Goal: Navigation & Orientation: Find specific page/section

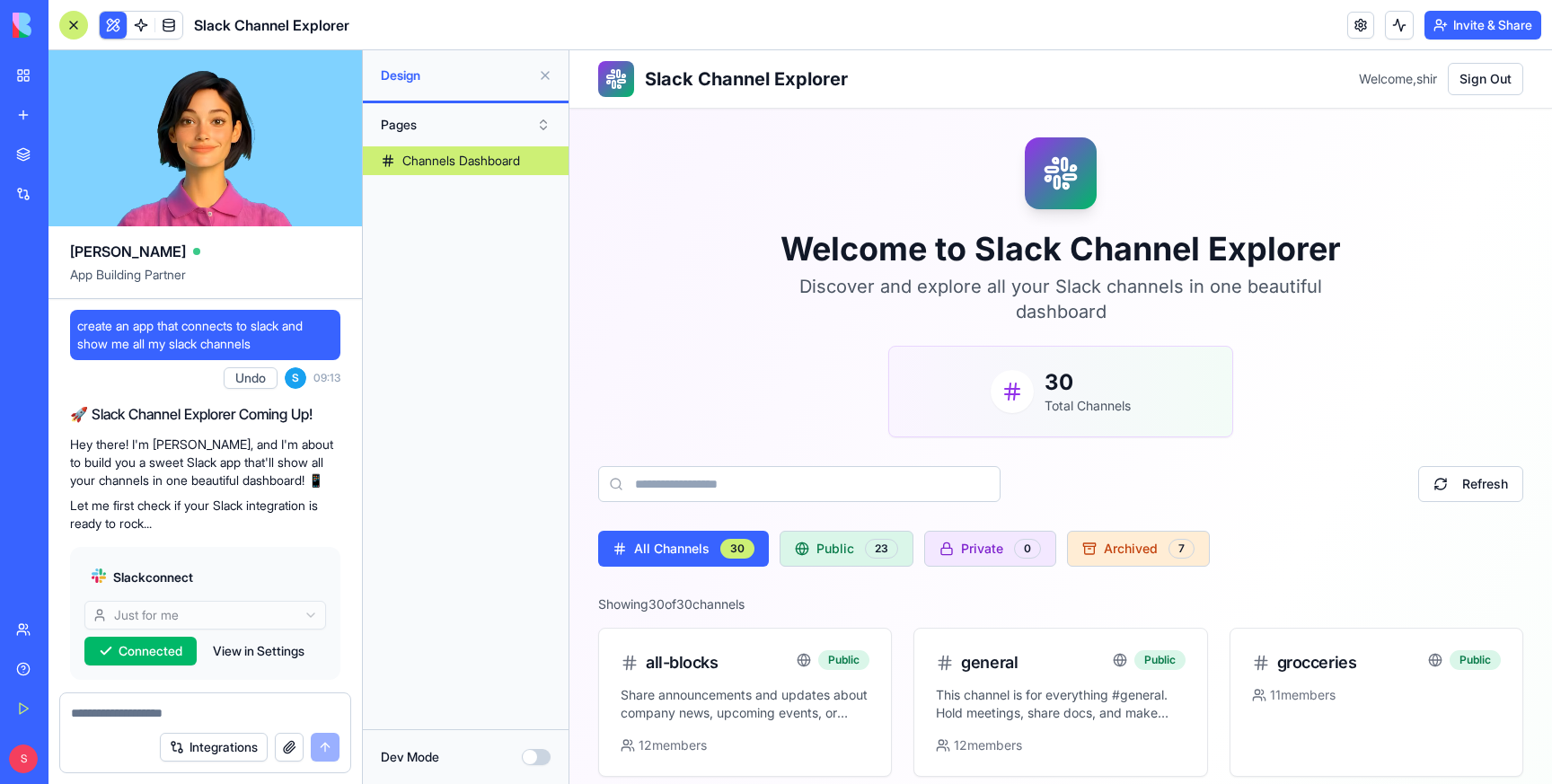
scroll to position [1194, 0]
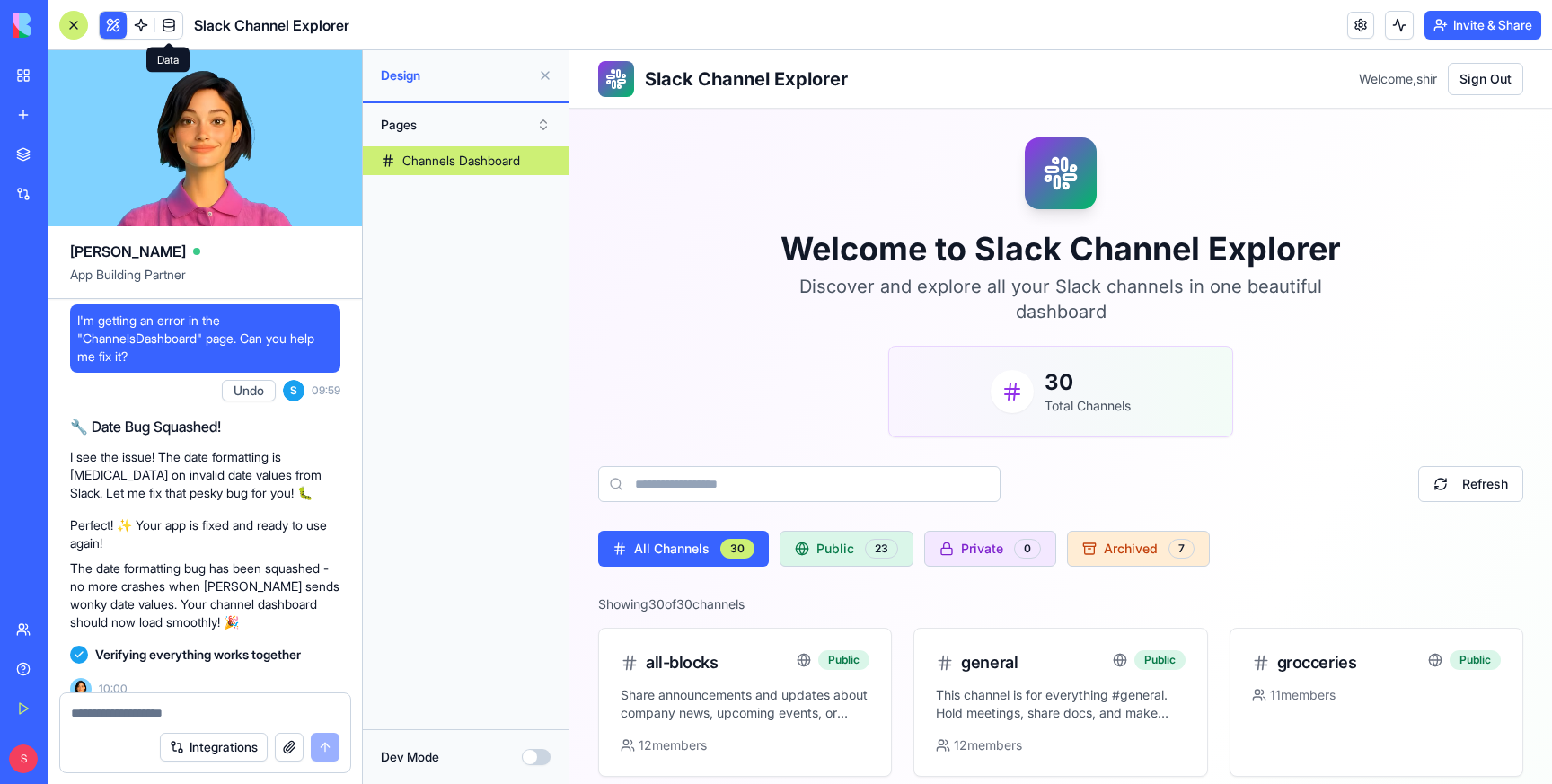
click at [172, 27] on link at bounding box center [168, 25] width 27 height 27
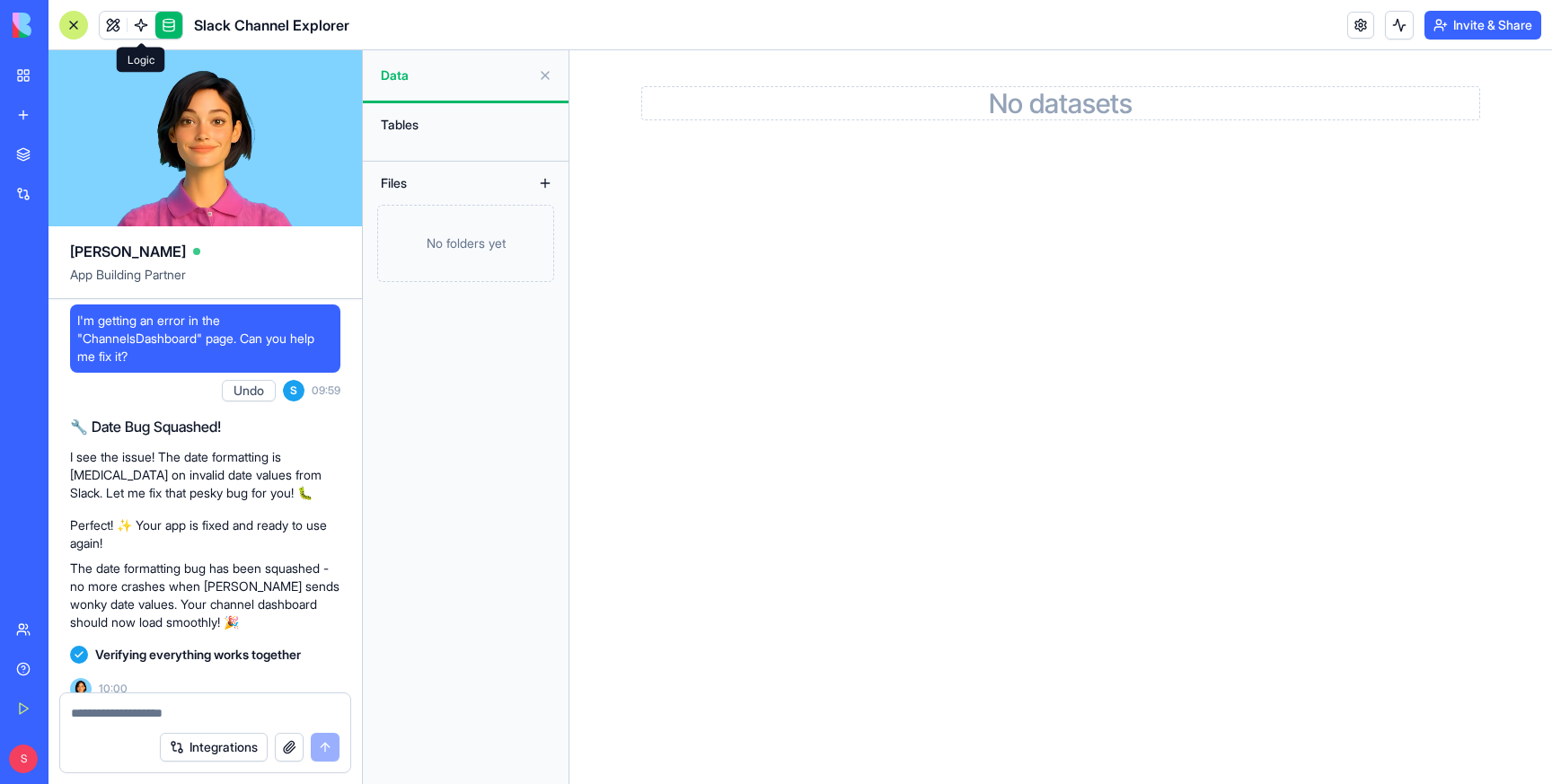
click at [140, 26] on span at bounding box center [141, 25] width 50 height 50
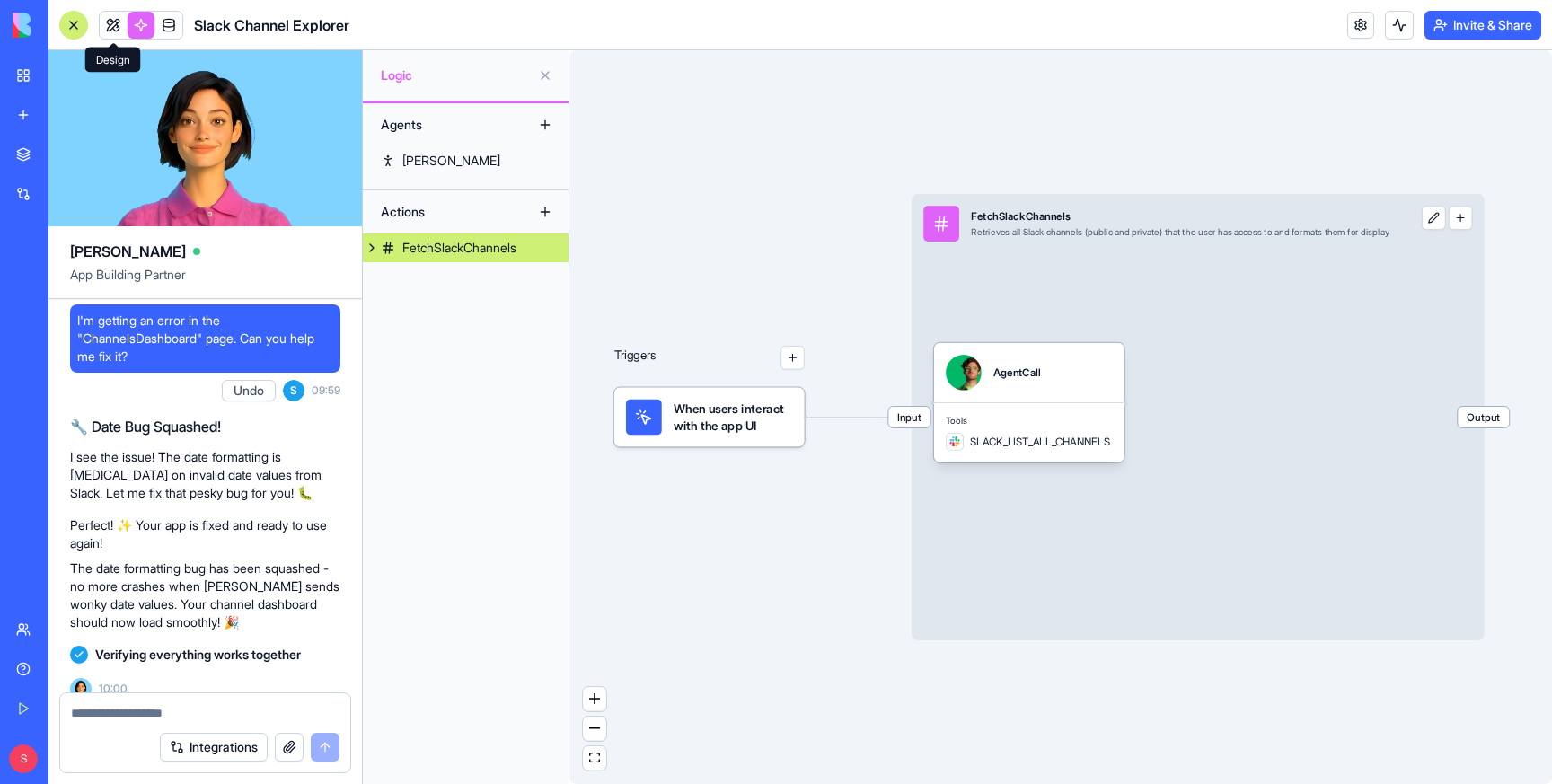
click at [111, 25] on link at bounding box center [113, 25] width 27 height 27
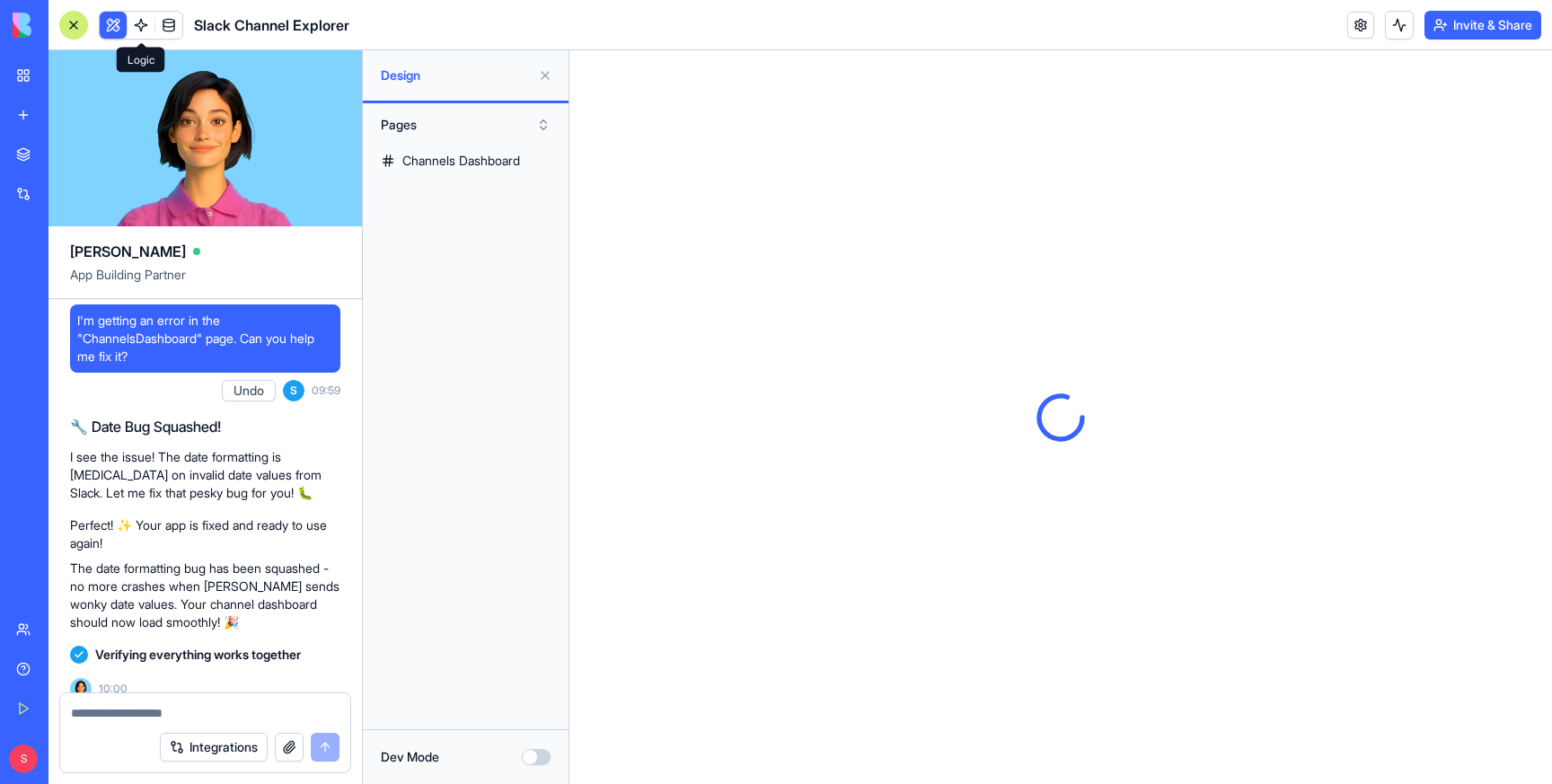
click at [140, 25] on link at bounding box center [141, 25] width 27 height 27
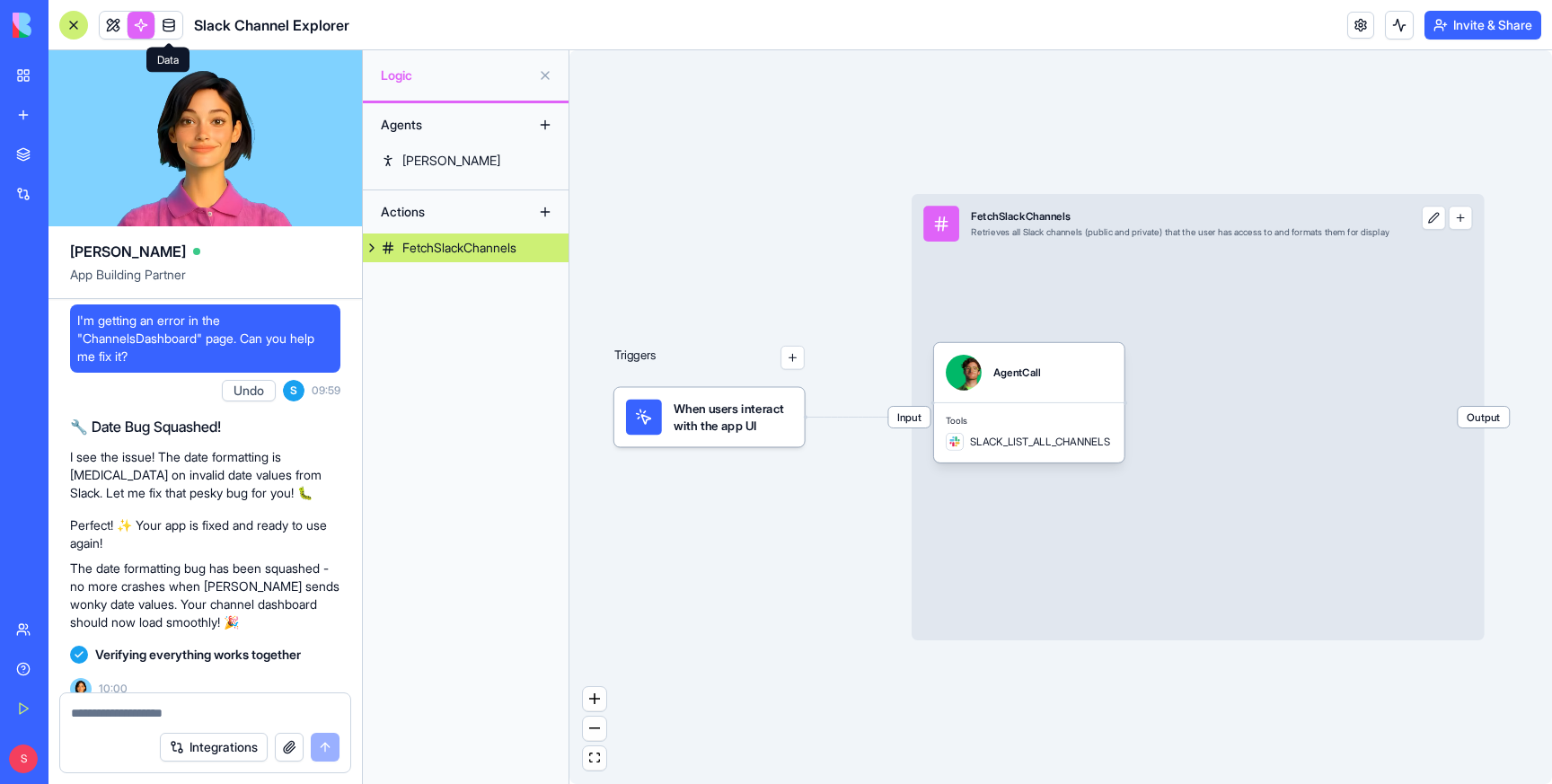
click at [173, 24] on link at bounding box center [168, 25] width 27 height 27
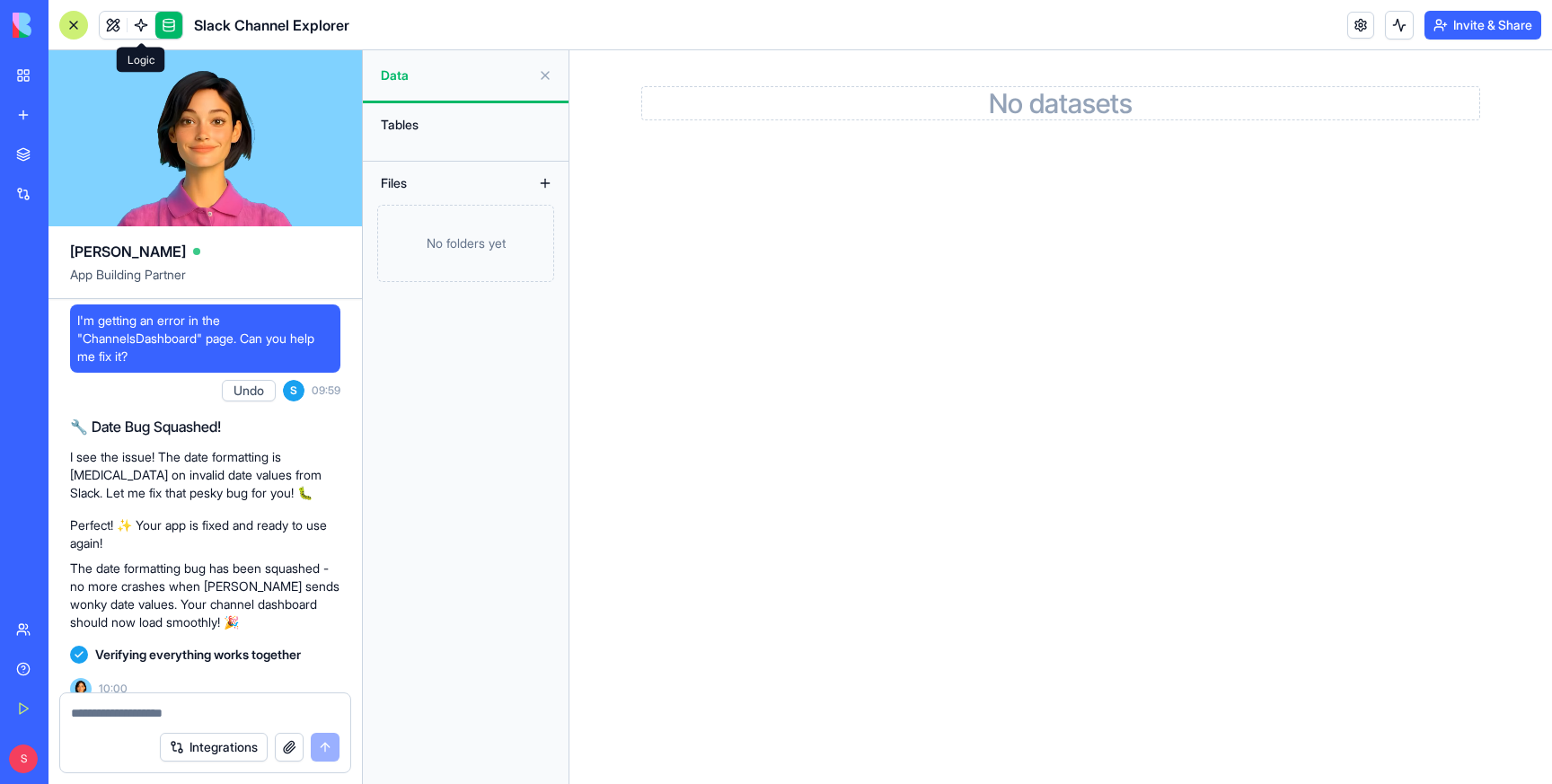
click at [148, 16] on link at bounding box center [141, 25] width 27 height 27
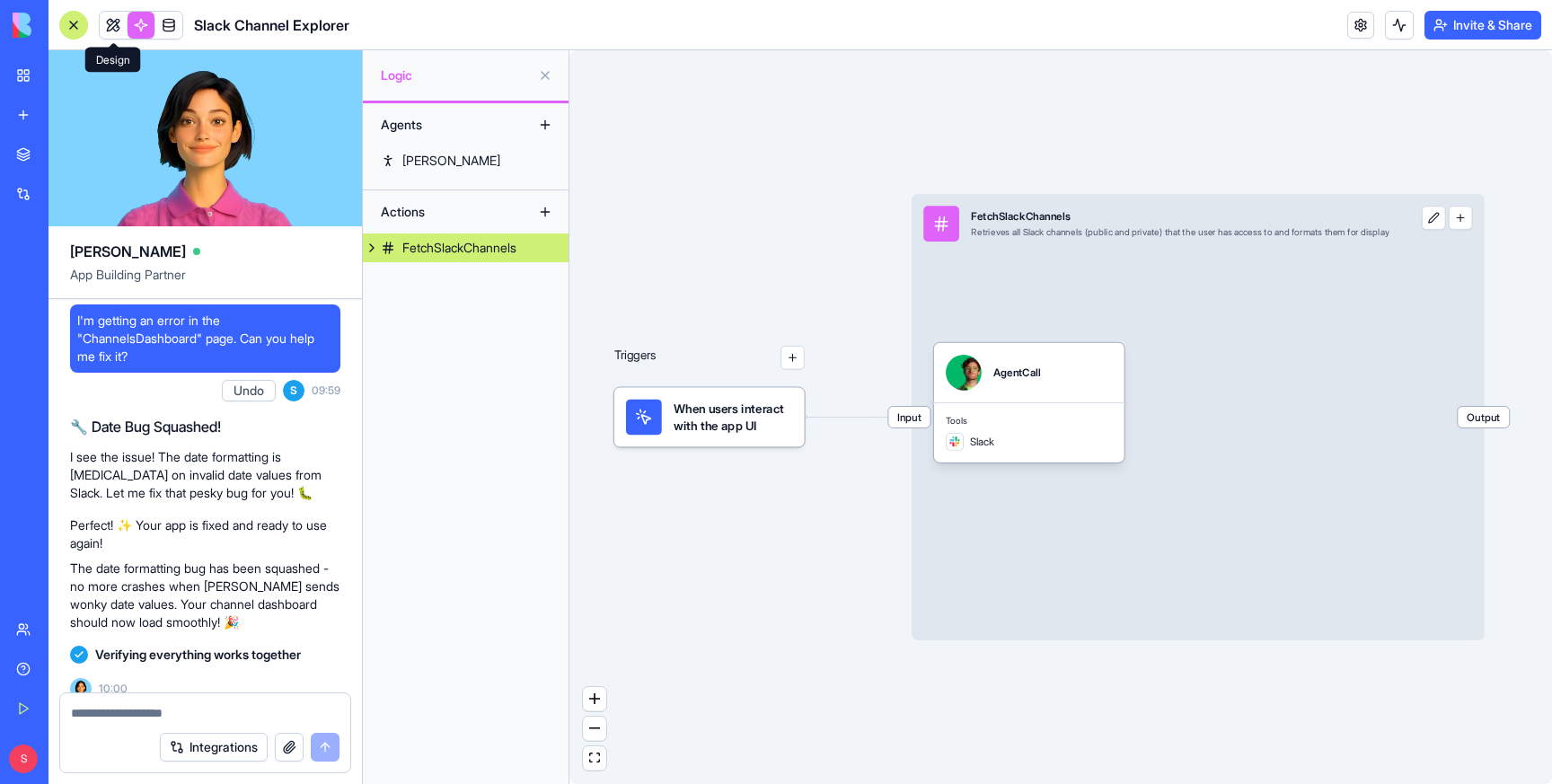
click at [115, 22] on link at bounding box center [113, 25] width 27 height 27
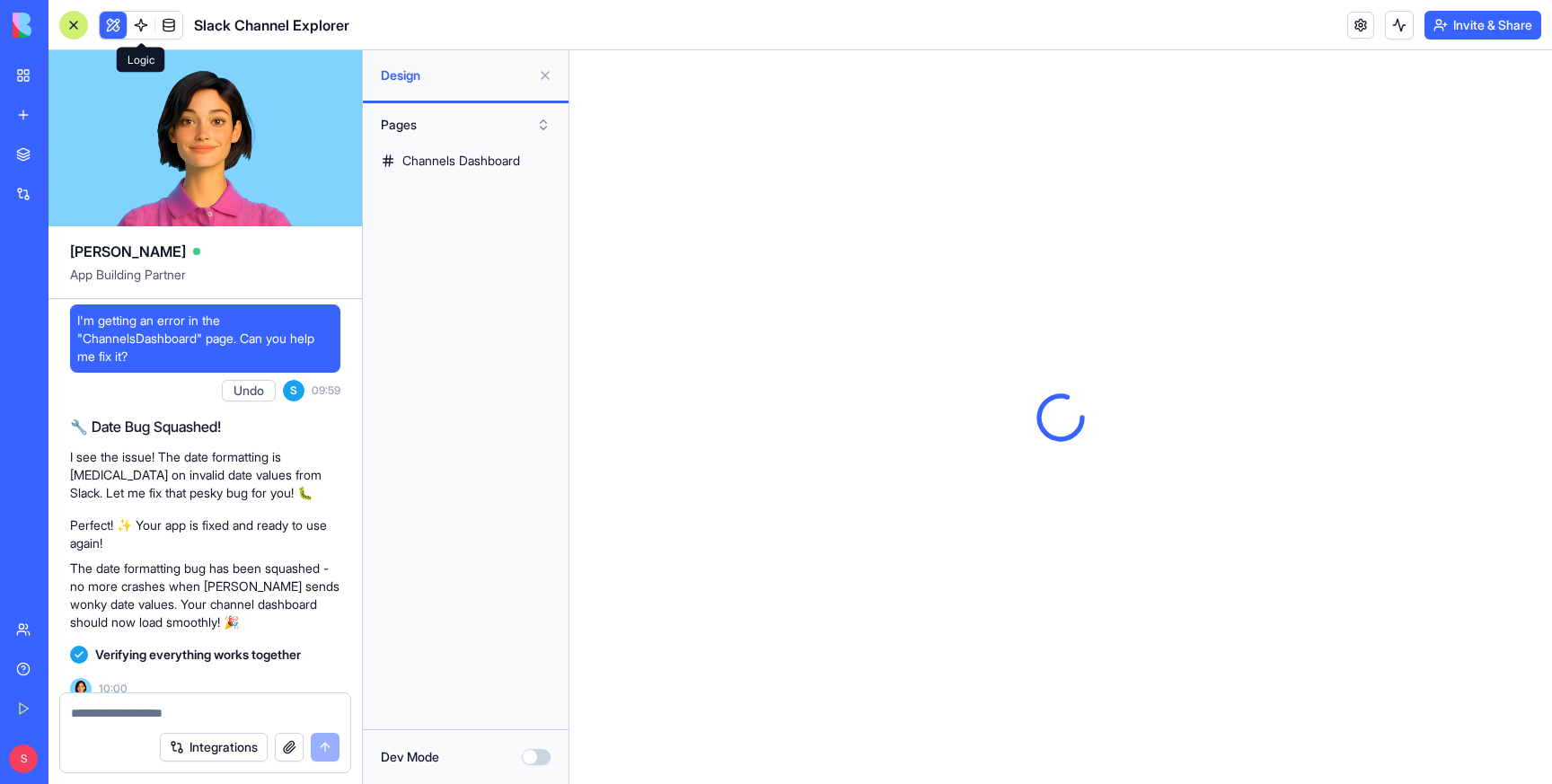
click at [133, 24] on link at bounding box center [141, 25] width 27 height 27
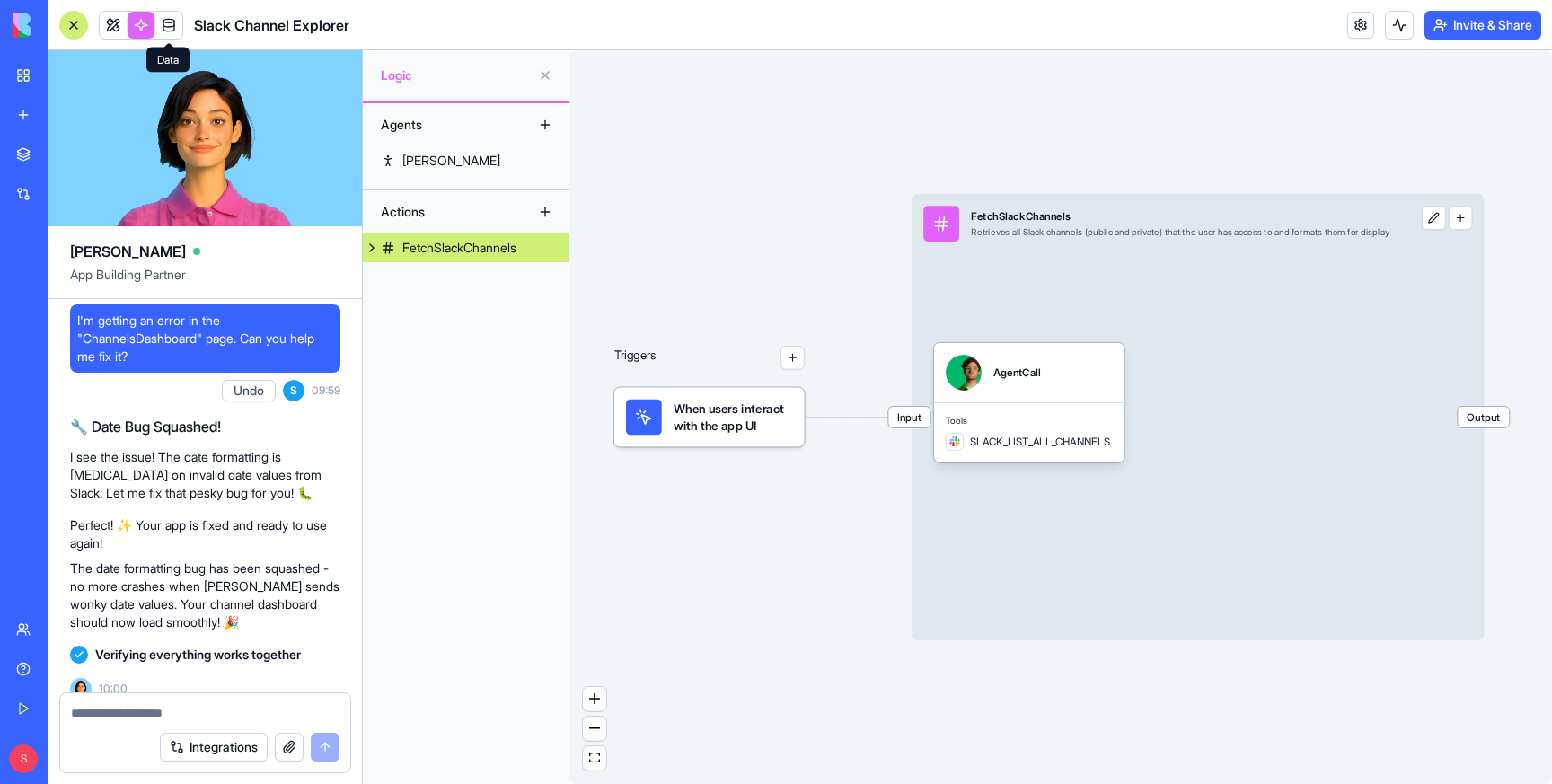
click at [158, 26] on link at bounding box center [168, 25] width 27 height 27
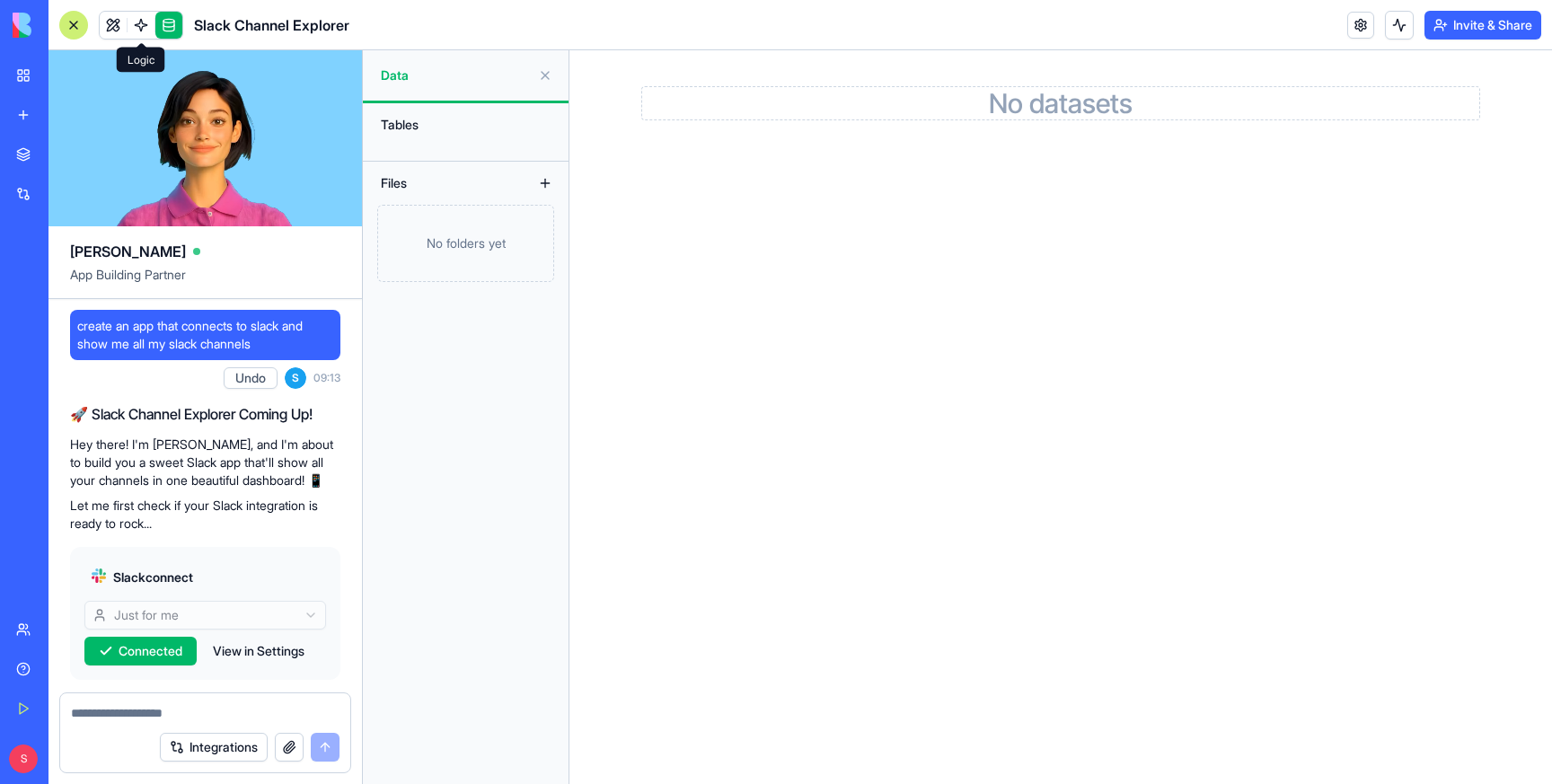
click at [142, 21] on link at bounding box center [141, 25] width 27 height 27
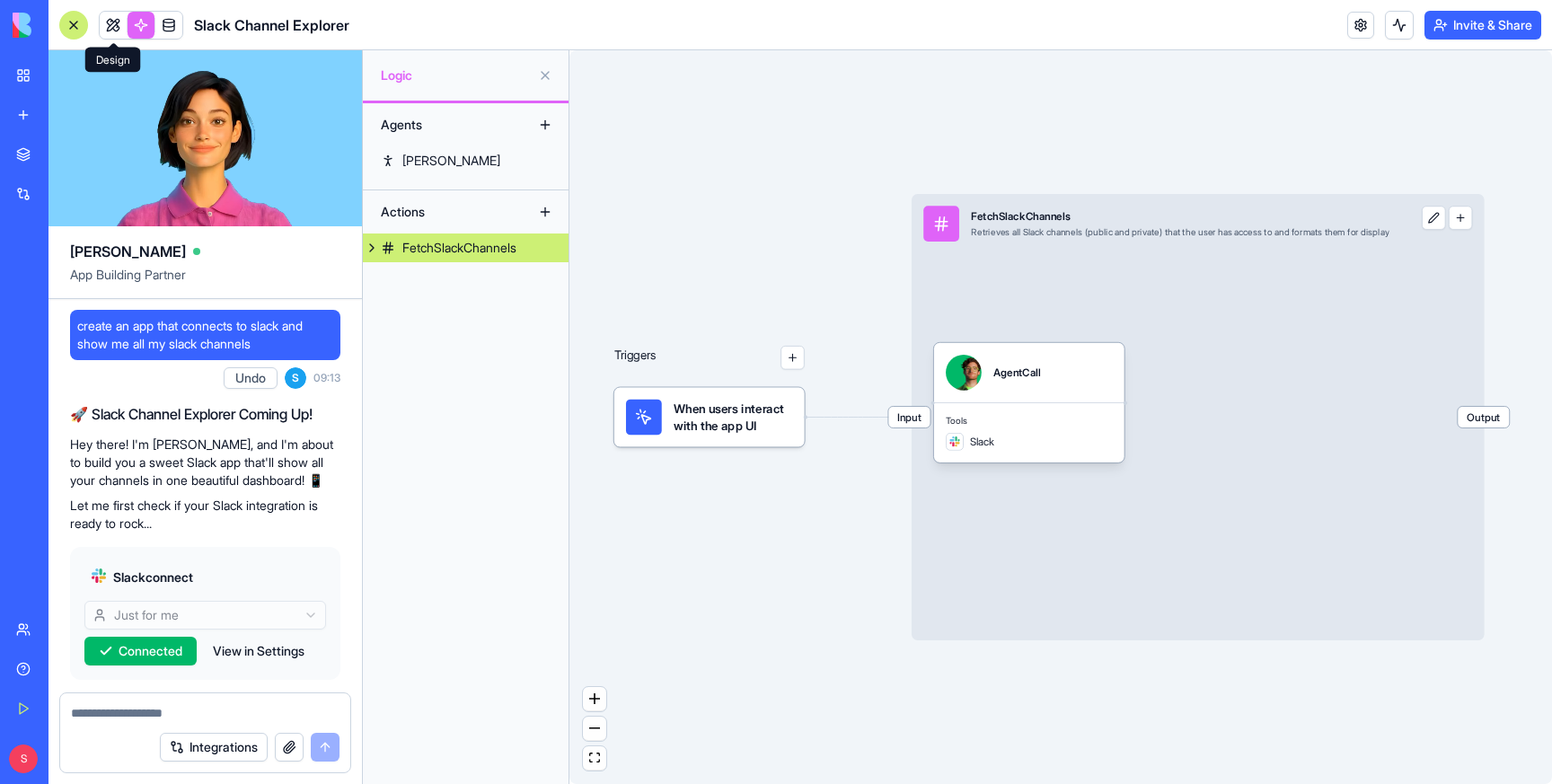
click at [118, 26] on link at bounding box center [113, 25] width 27 height 27
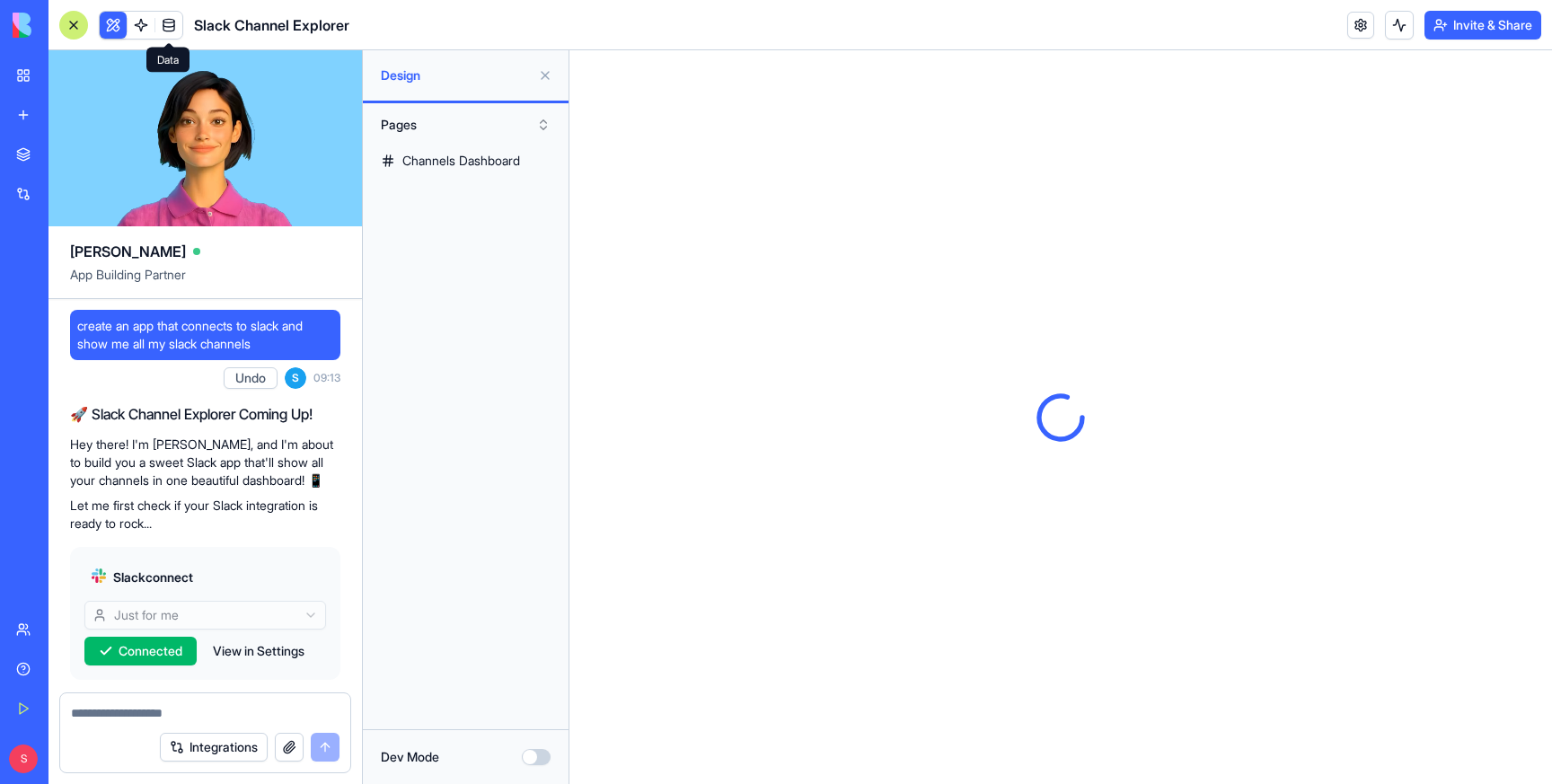
click at [165, 26] on link at bounding box center [168, 25] width 27 height 27
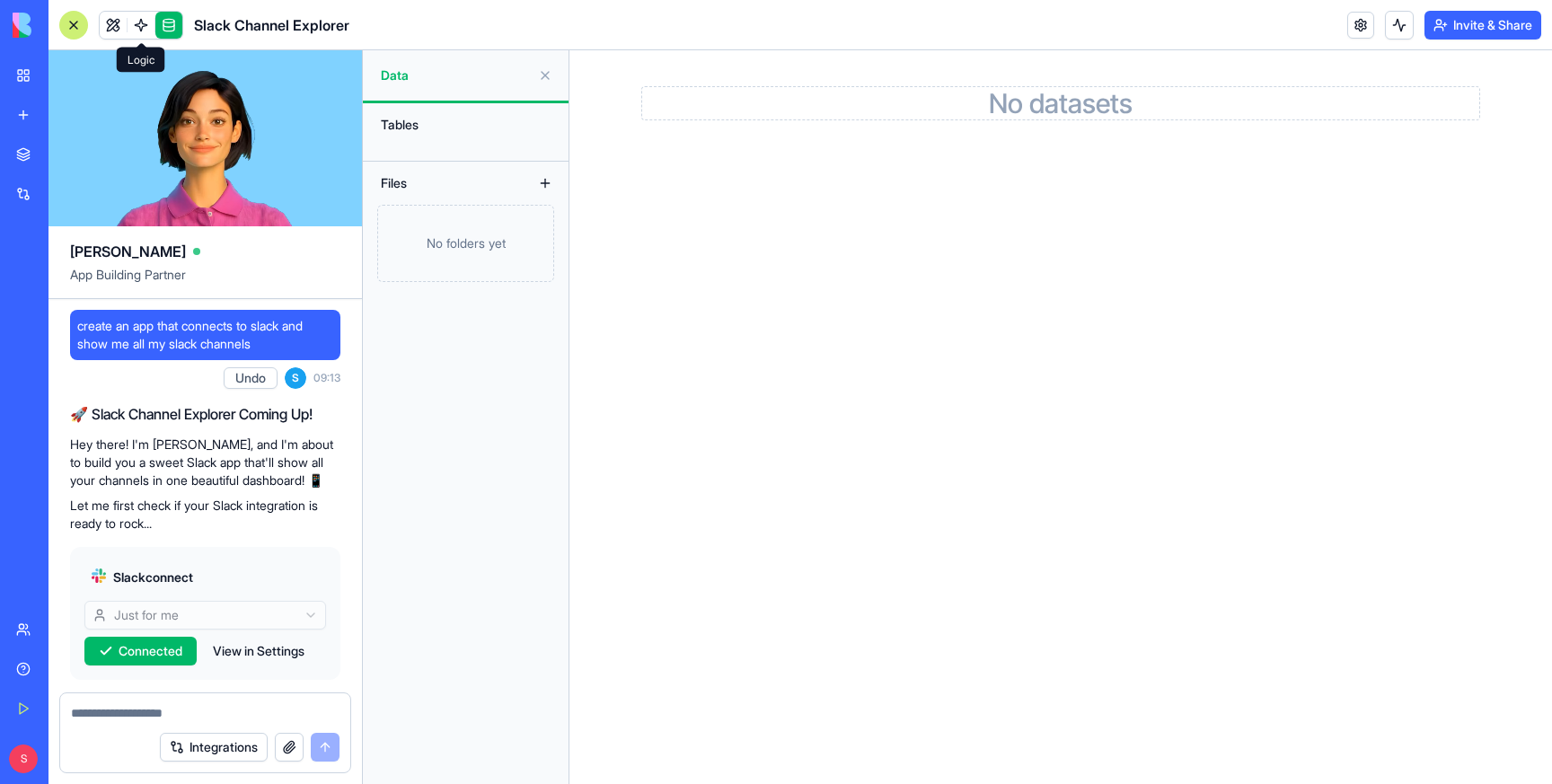
click at [141, 18] on link at bounding box center [141, 25] width 27 height 27
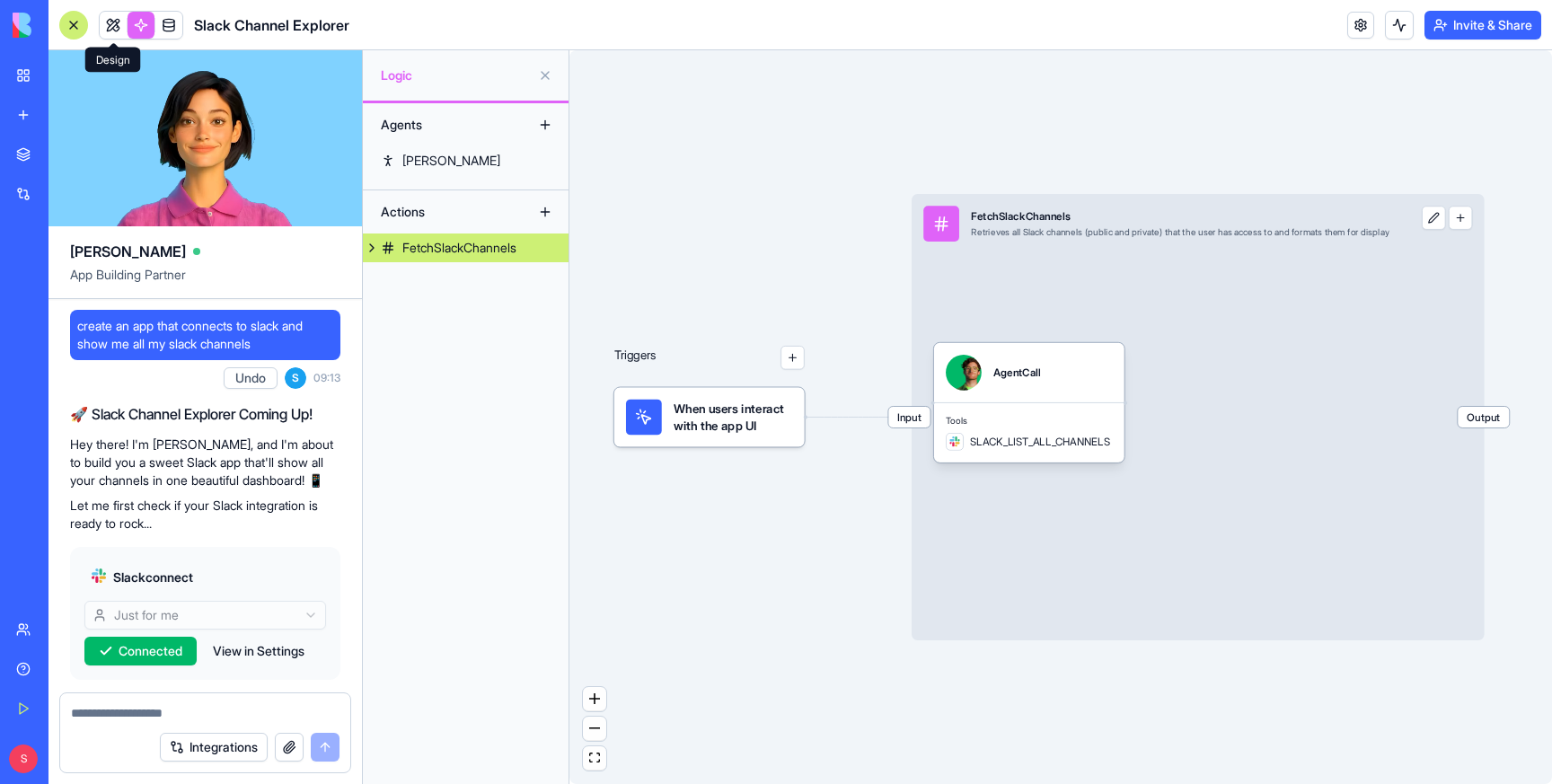
click at [120, 23] on link at bounding box center [113, 25] width 27 height 27
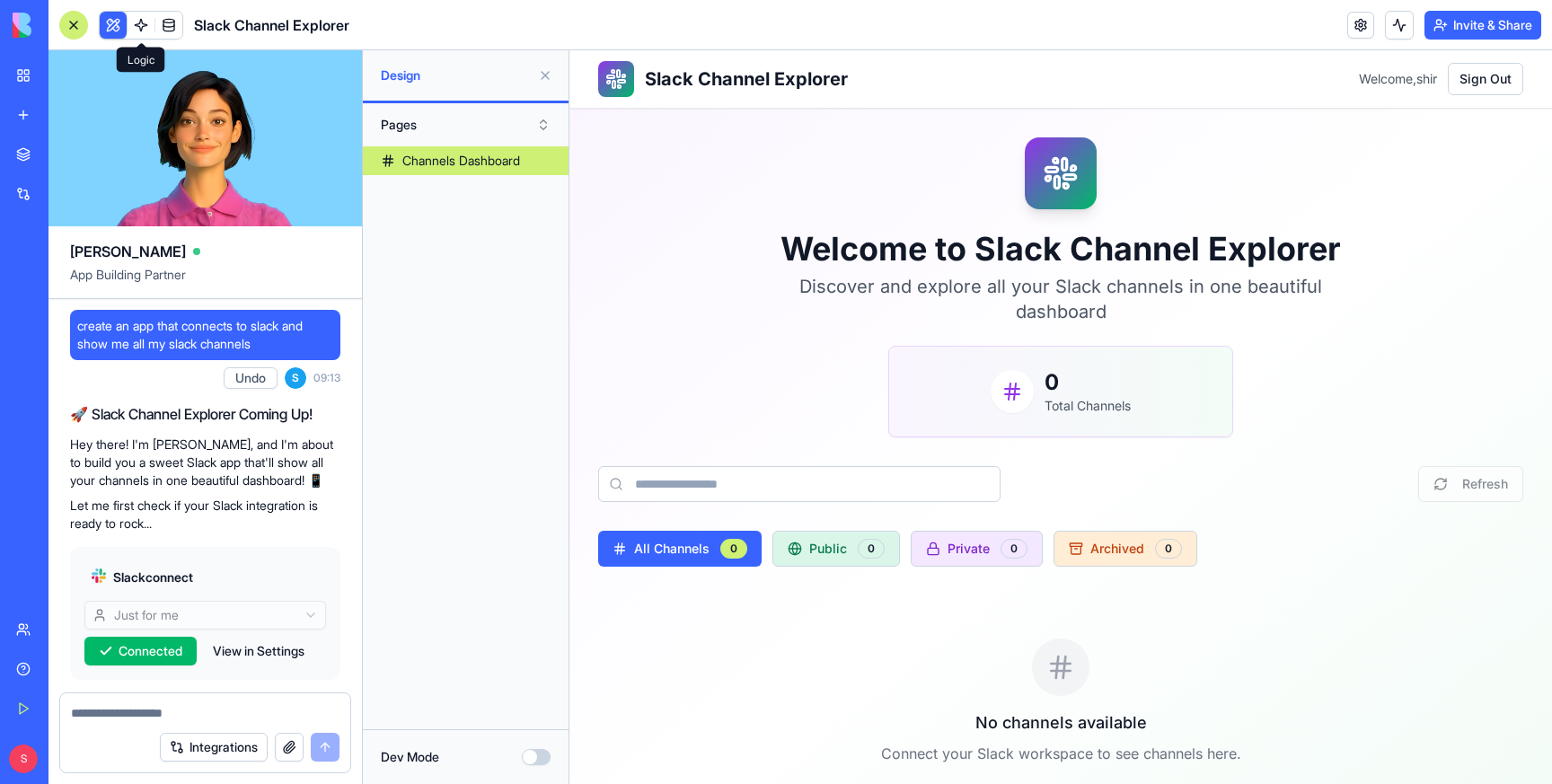
click at [137, 19] on link at bounding box center [141, 25] width 27 height 27
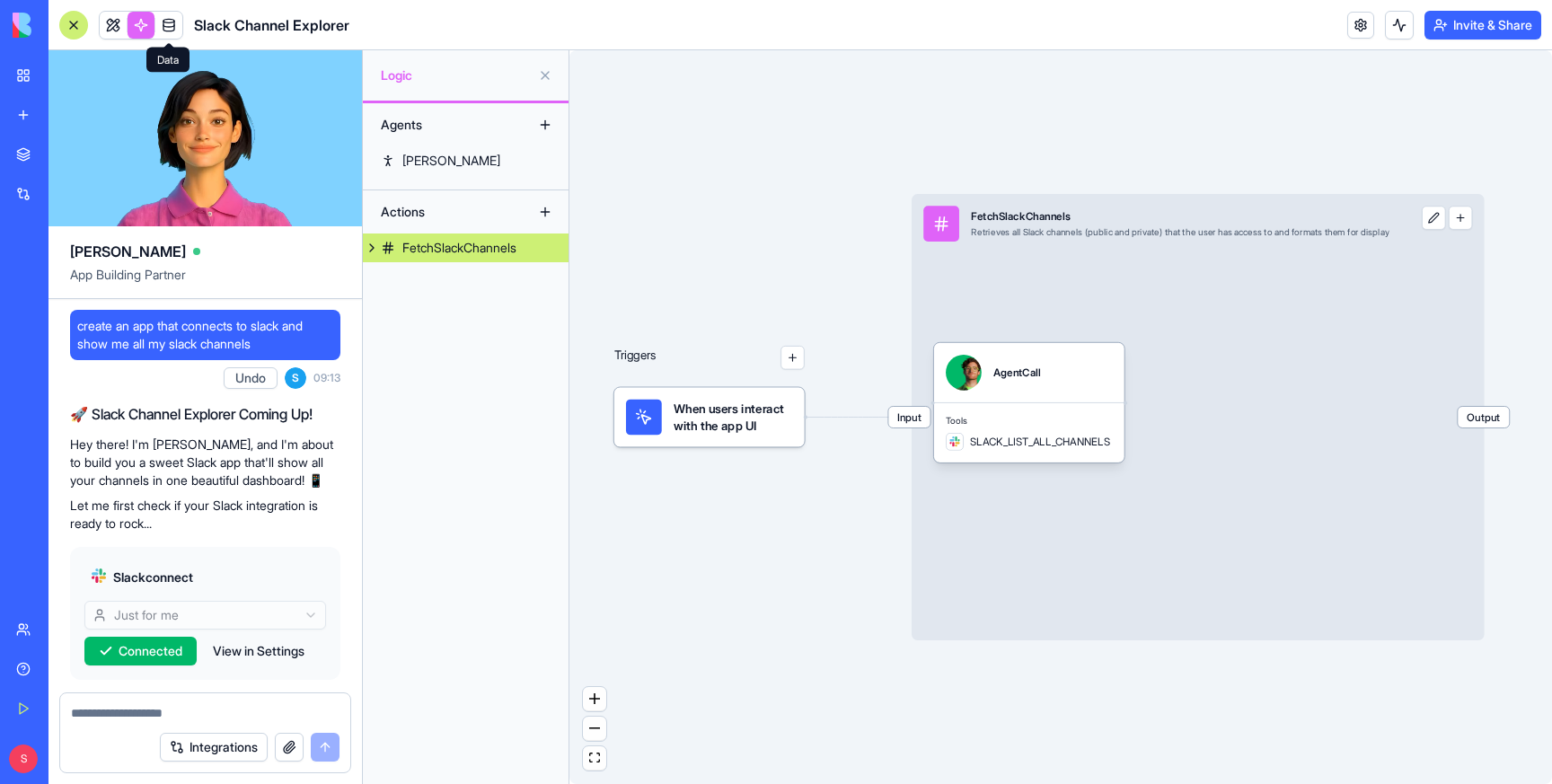
click at [163, 23] on link at bounding box center [168, 25] width 27 height 27
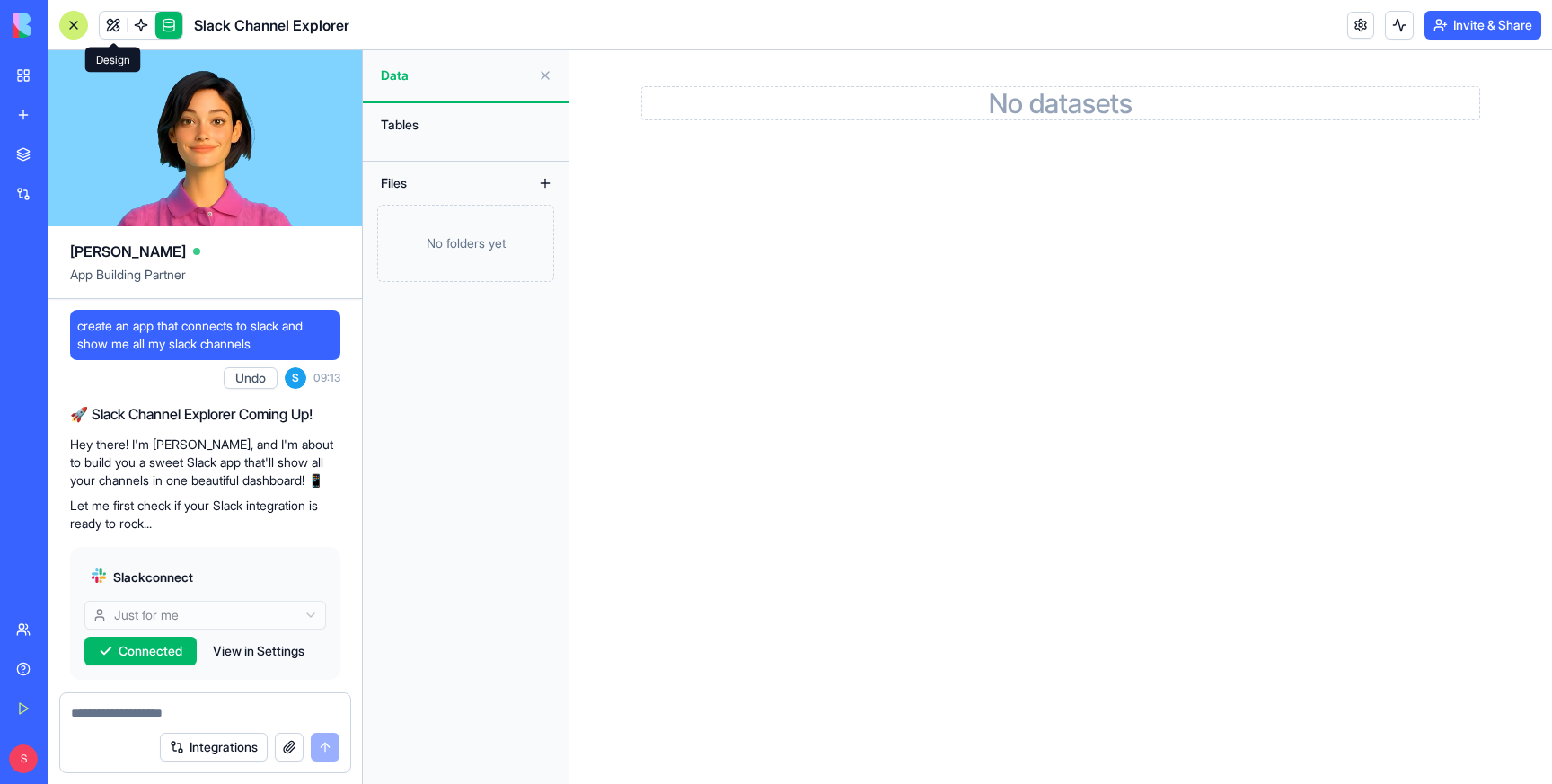
click at [113, 19] on link at bounding box center [113, 25] width 27 height 27
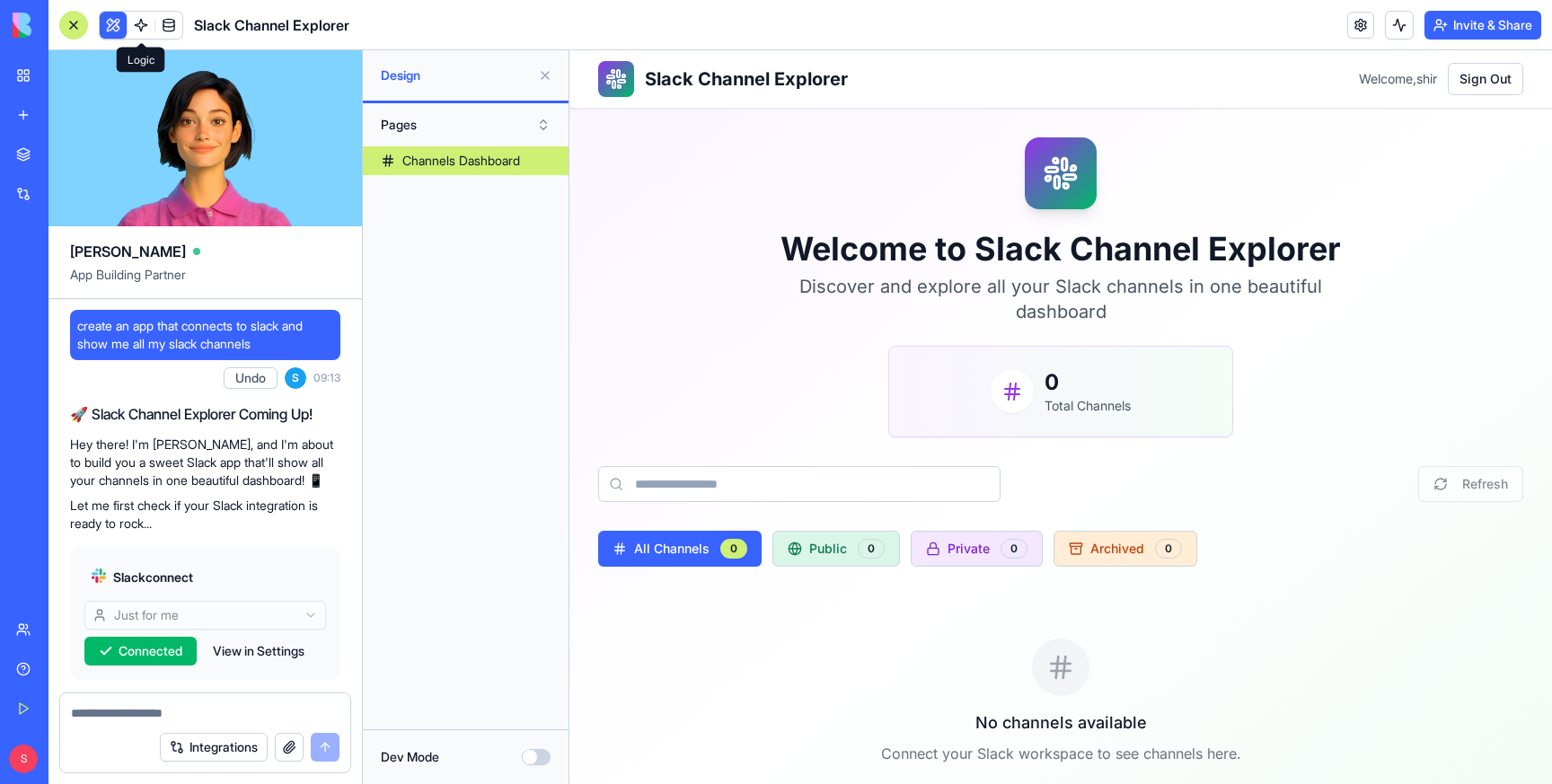
click at [147, 20] on link at bounding box center [141, 25] width 27 height 27
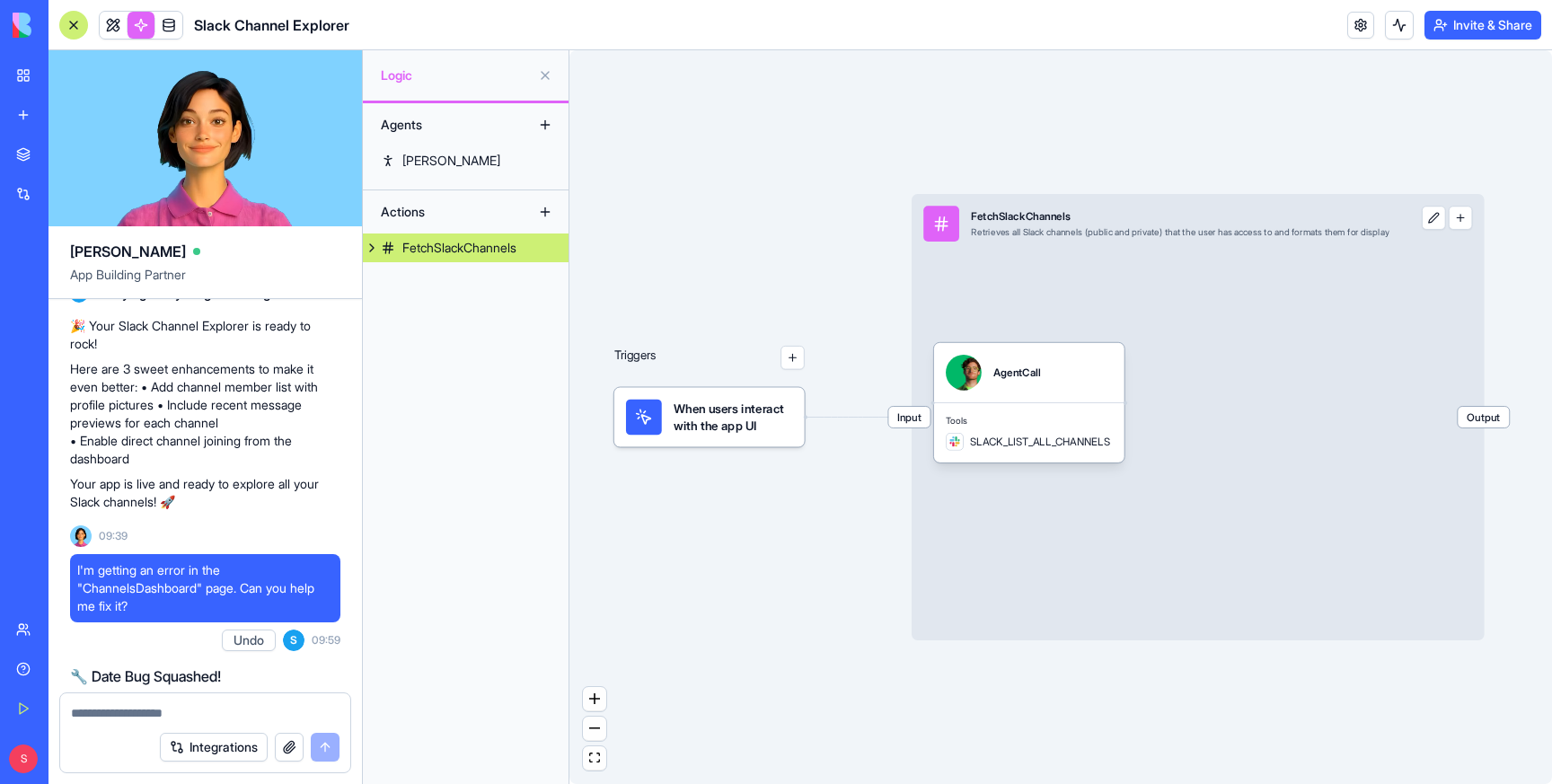
scroll to position [1194, 0]
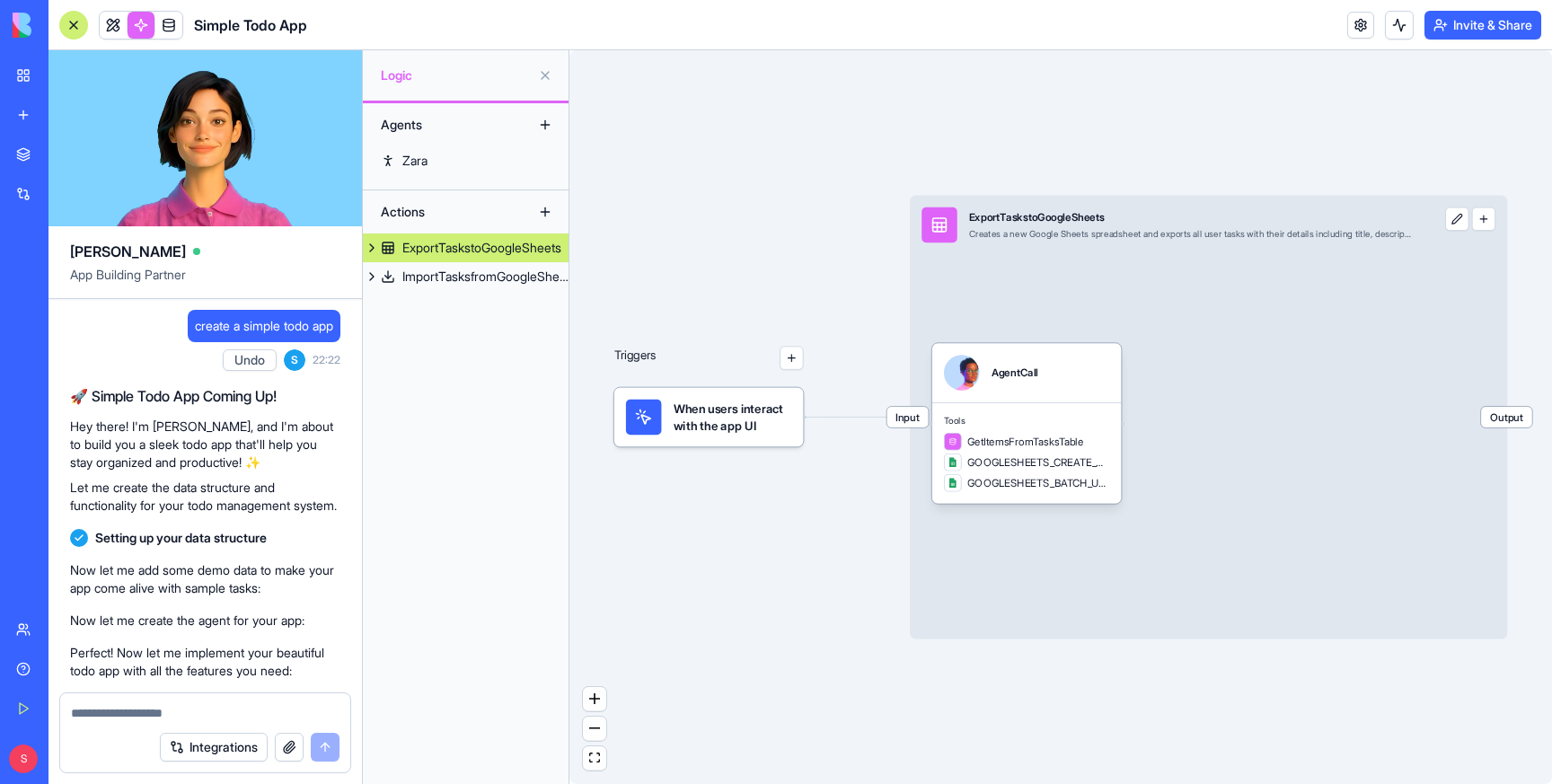
scroll to position [2171, 0]
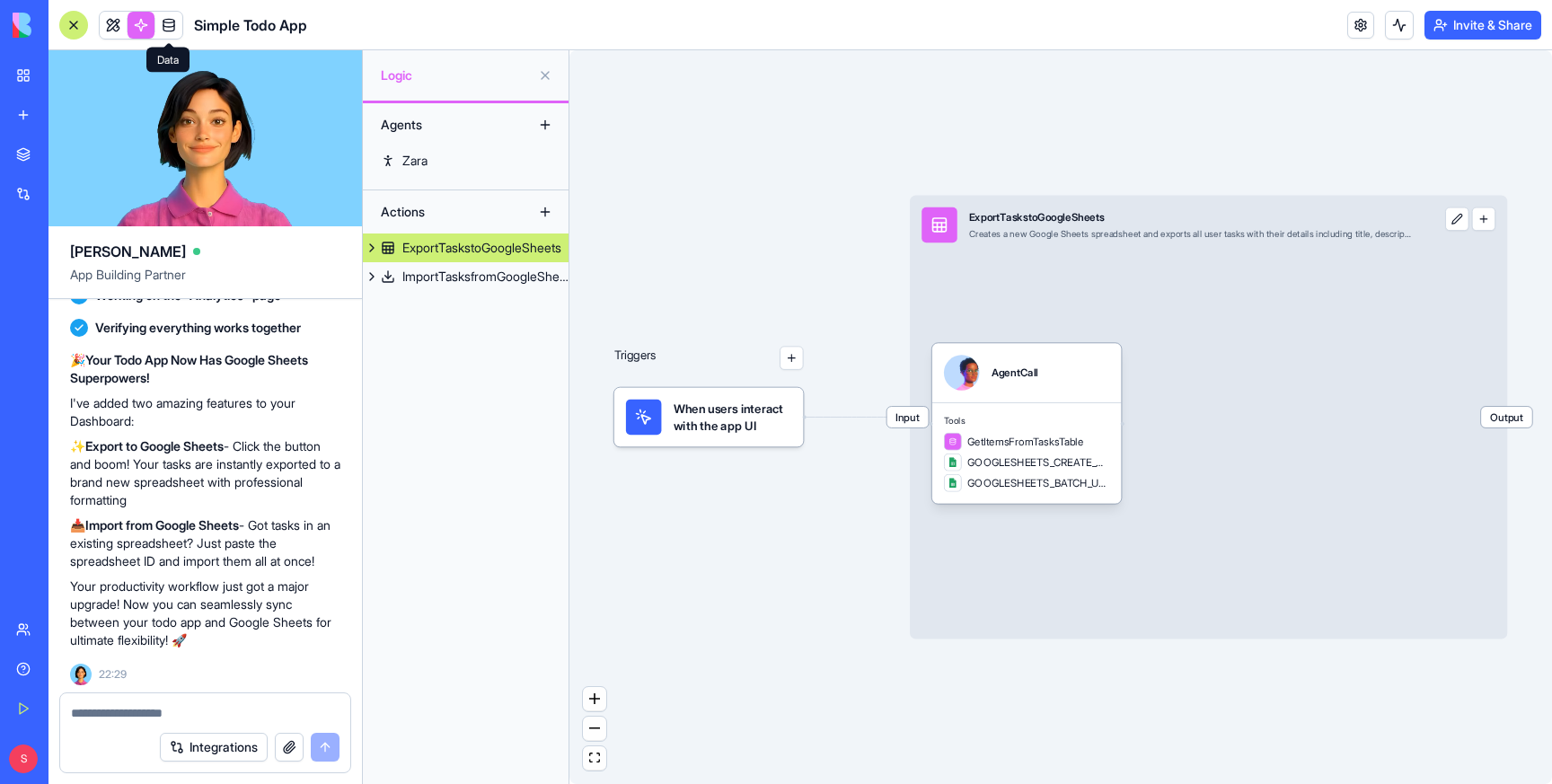
click at [179, 29] on span at bounding box center [168, 25] width 50 height 50
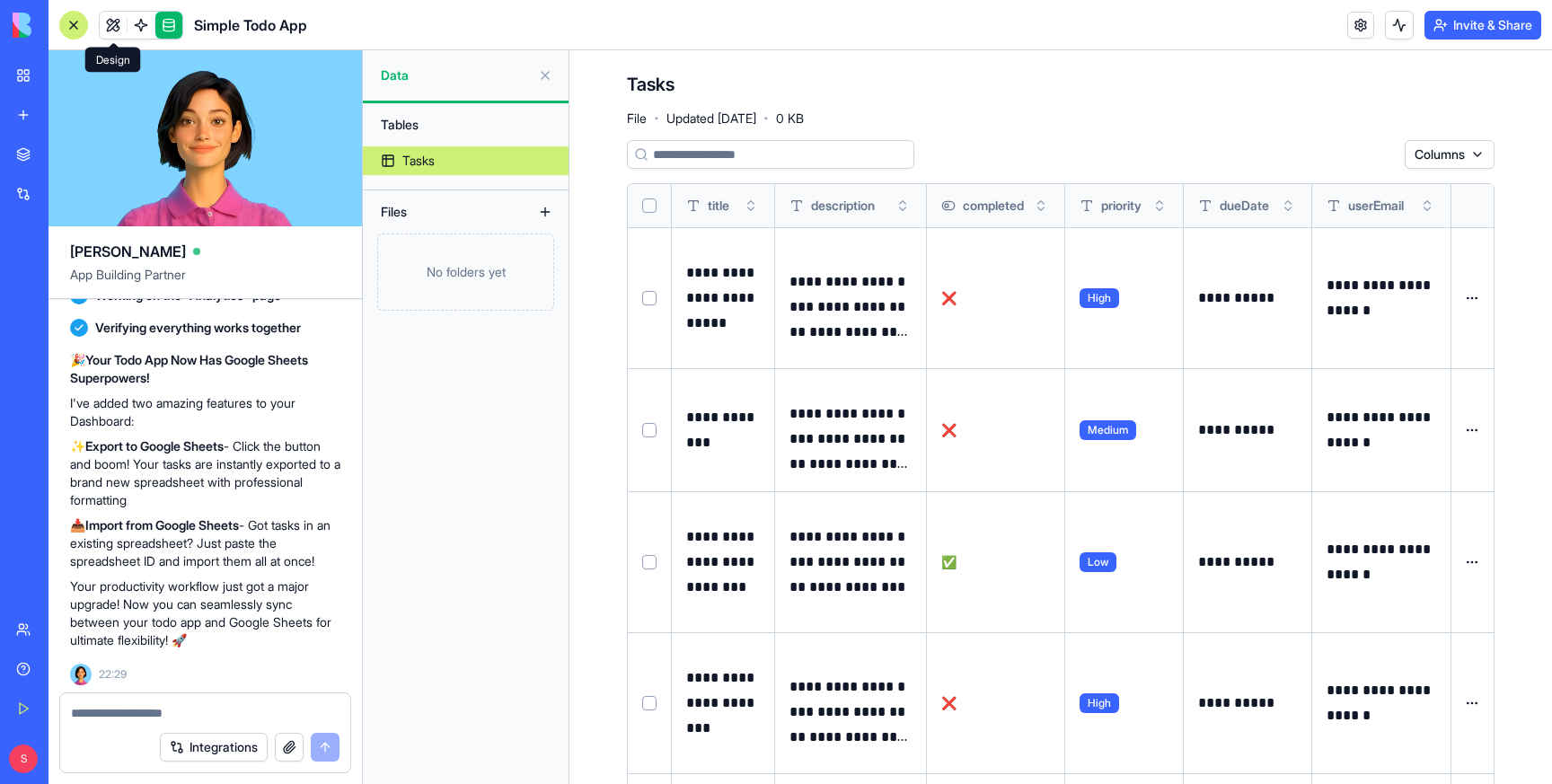
click at [103, 26] on span at bounding box center [113, 25] width 50 height 50
